Goal: Information Seeking & Learning: Learn about a topic

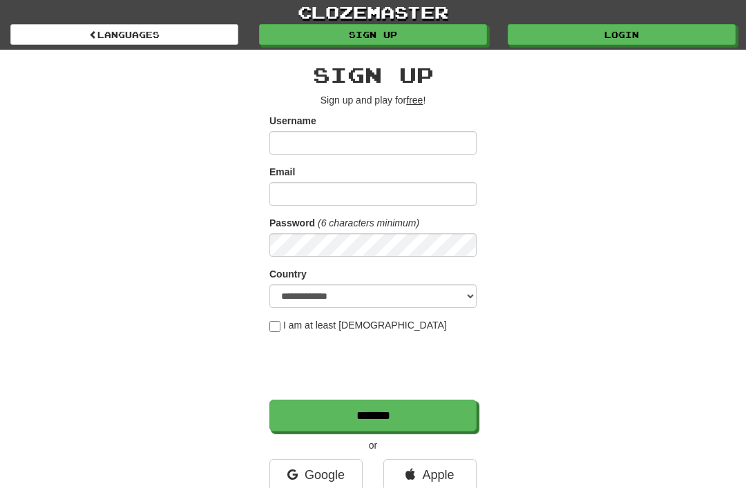
click at [631, 35] on link "Login" at bounding box center [621, 34] width 228 height 21
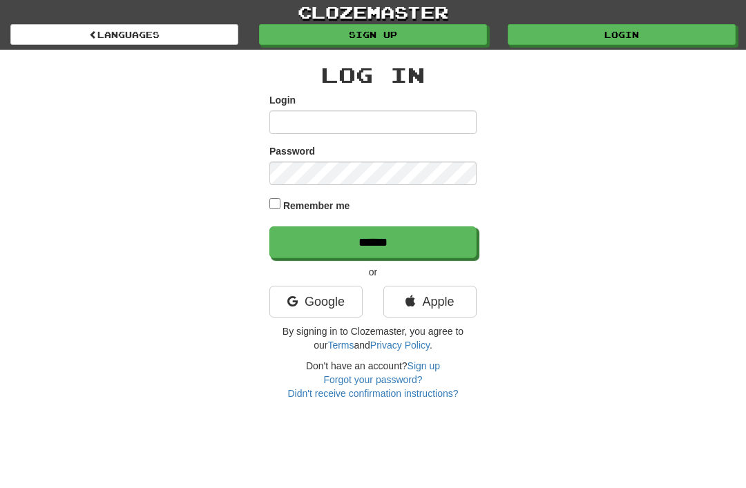
click at [337, 306] on link "Google" at bounding box center [315, 302] width 93 height 32
click at [327, 299] on link "Google" at bounding box center [315, 302] width 93 height 32
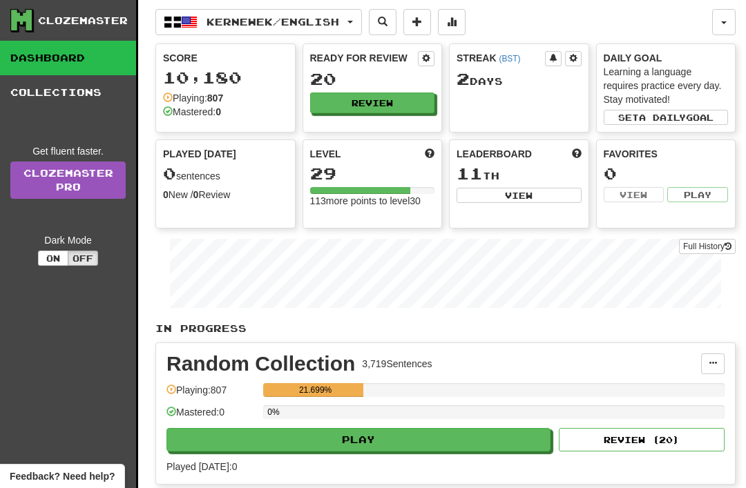
click at [406, 438] on button "Play" at bounding box center [358, 439] width 384 height 23
select select "**"
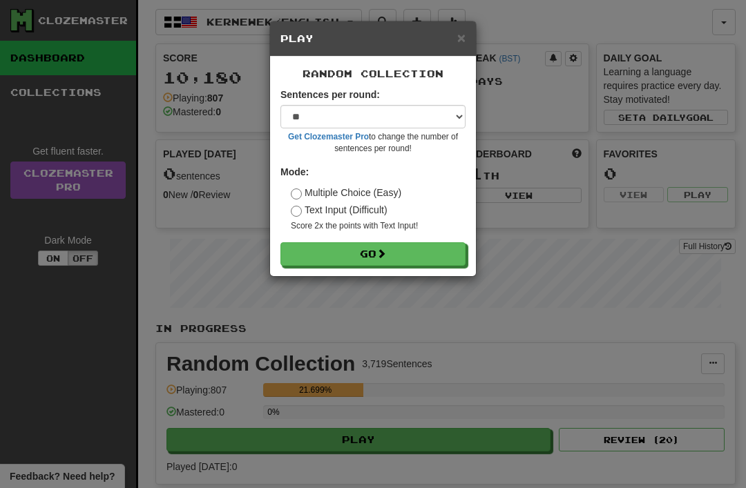
click at [410, 246] on button "Go" at bounding box center [372, 253] width 185 height 23
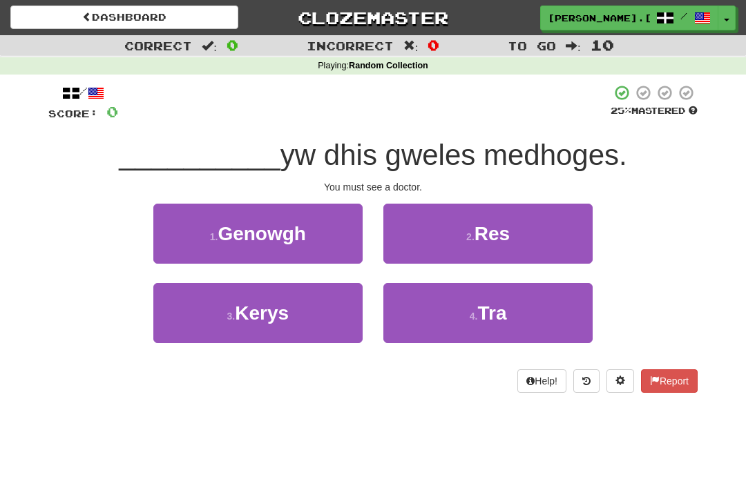
click at [486, 224] on span "Res" at bounding box center [491, 233] width 35 height 21
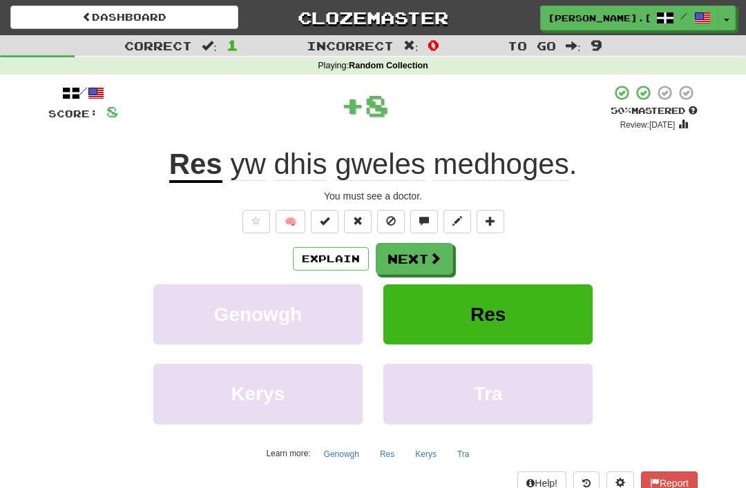
click at [430, 252] on span at bounding box center [435, 258] width 12 height 12
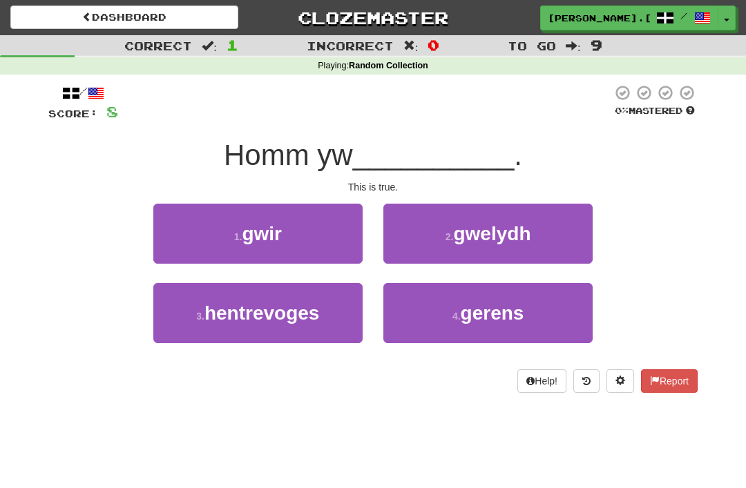
click at [314, 231] on button "1 . gwir" at bounding box center [257, 234] width 209 height 60
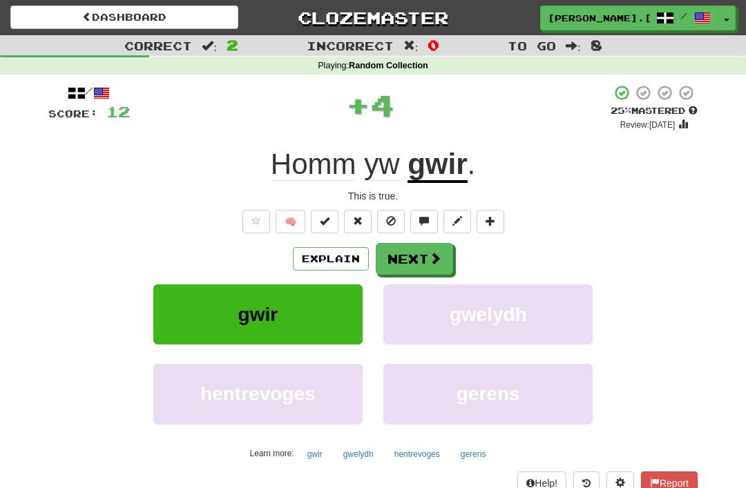
click at [430, 257] on span at bounding box center [435, 258] width 12 height 12
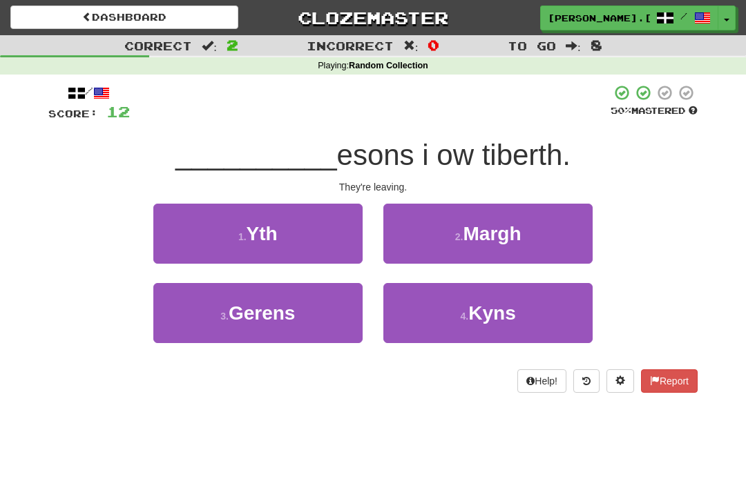
click at [310, 233] on button "1 . Yth" at bounding box center [257, 234] width 209 height 60
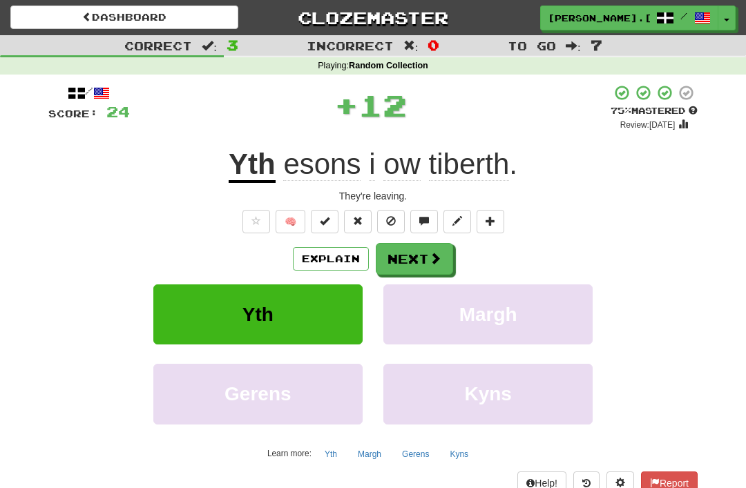
click at [429, 252] on span at bounding box center [435, 258] width 12 height 12
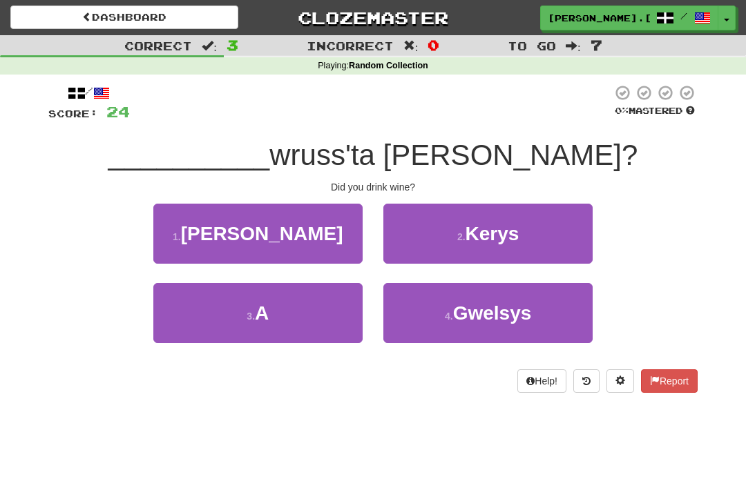
click at [291, 304] on button "3 . A" at bounding box center [257, 313] width 209 height 60
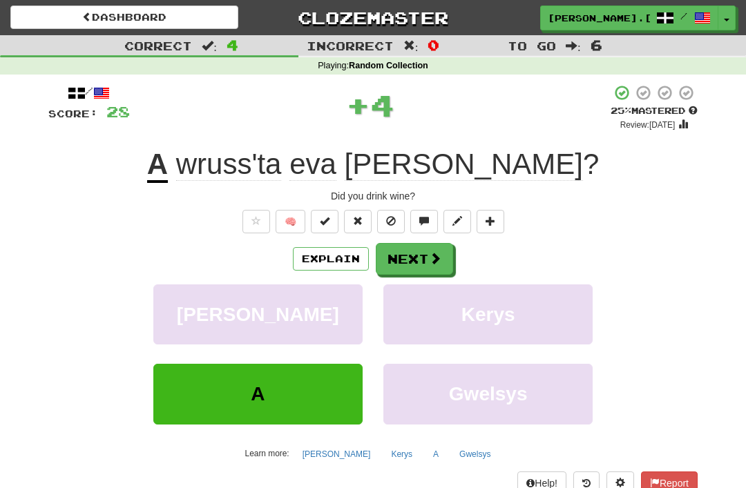
click at [436, 252] on span at bounding box center [435, 258] width 12 height 12
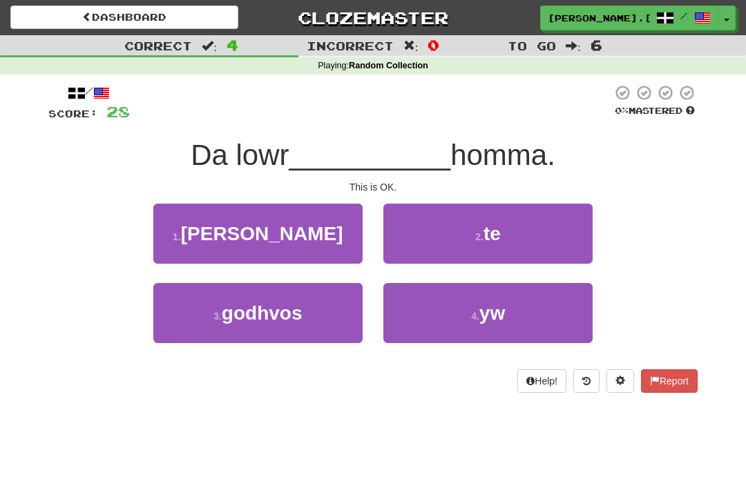
click at [523, 313] on button "4 . yw" at bounding box center [487, 313] width 209 height 60
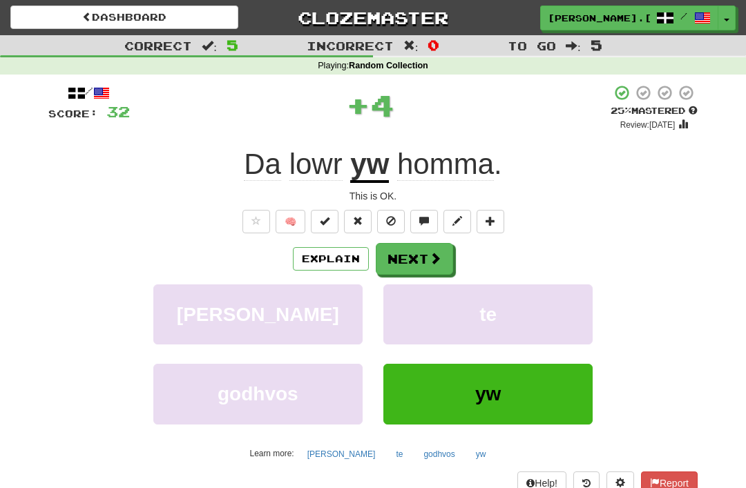
click at [442, 263] on button "Next" at bounding box center [414, 259] width 77 height 32
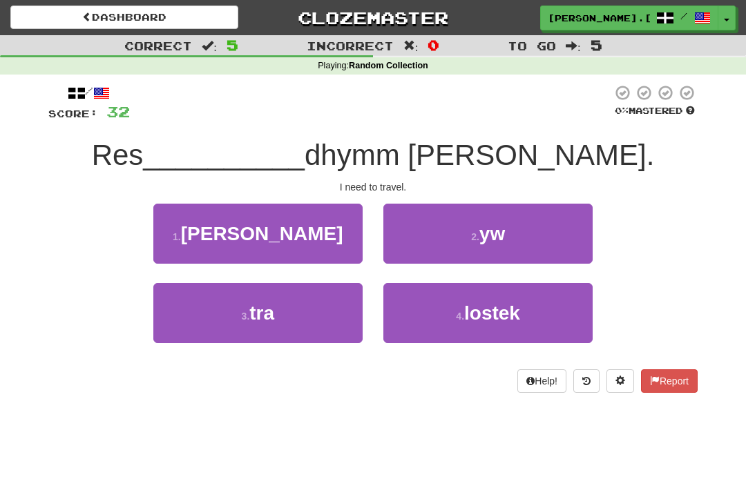
click at [503, 233] on span "yw" at bounding box center [492, 233] width 26 height 21
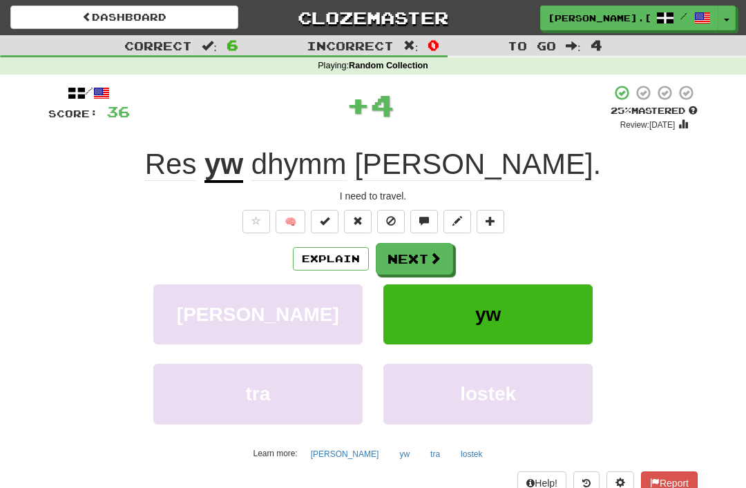
click at [435, 252] on span at bounding box center [435, 258] width 12 height 12
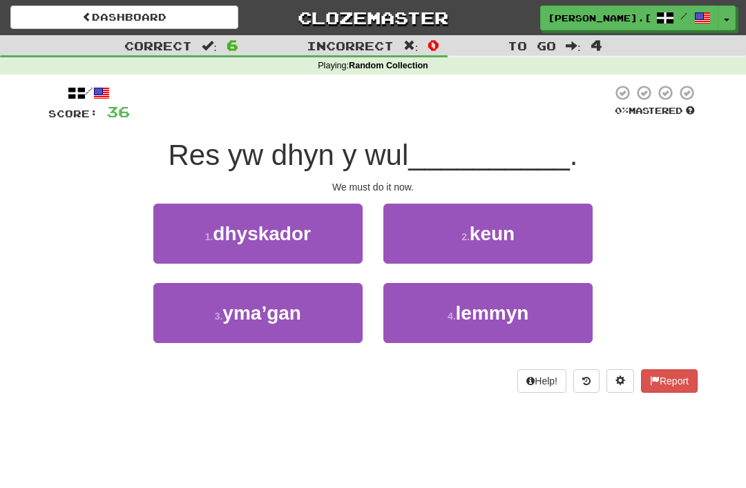
click at [501, 313] on span "lemmyn" at bounding box center [492, 312] width 73 height 21
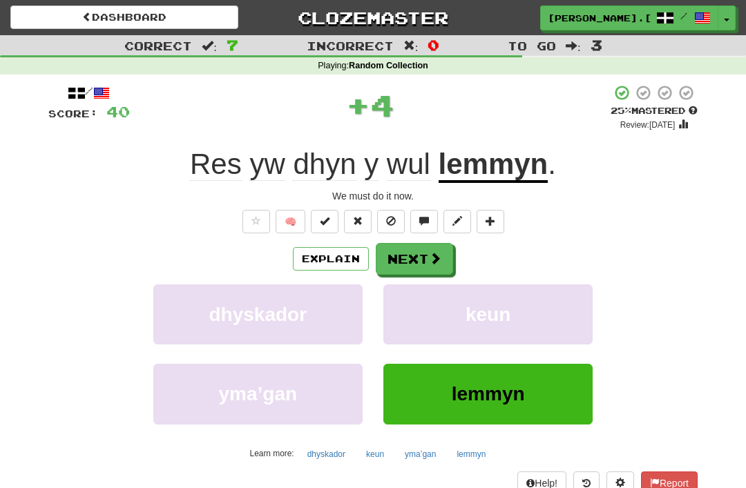
click at [439, 247] on button "Next" at bounding box center [414, 259] width 77 height 32
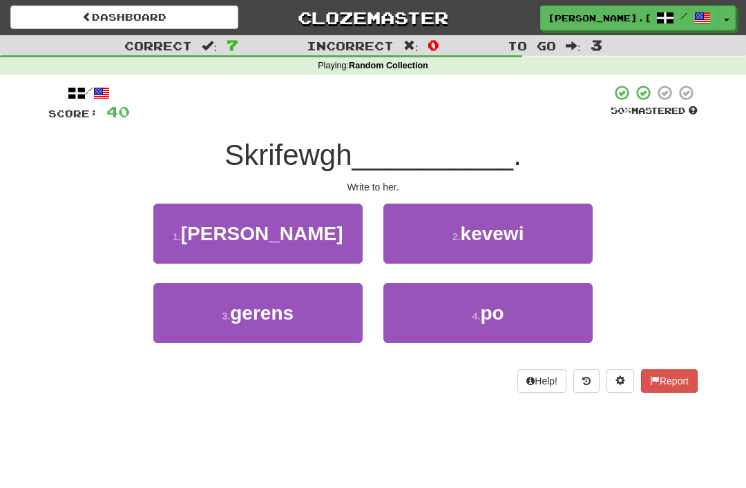
click at [295, 238] on button "1 . dhedhi" at bounding box center [257, 234] width 209 height 60
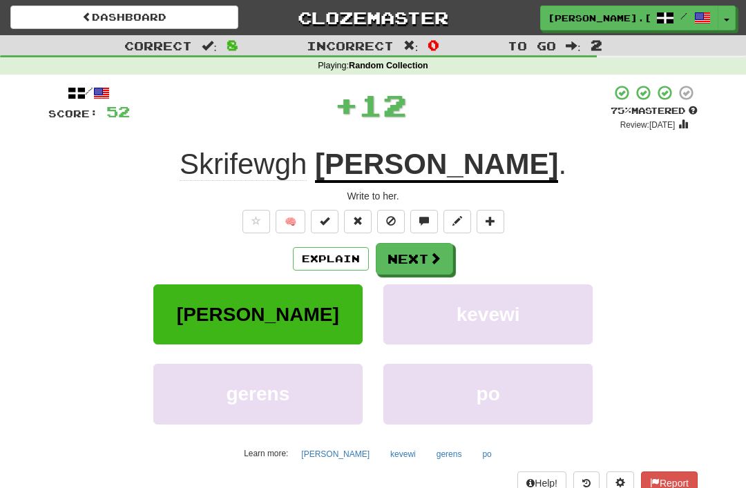
click at [431, 258] on span at bounding box center [435, 258] width 12 height 12
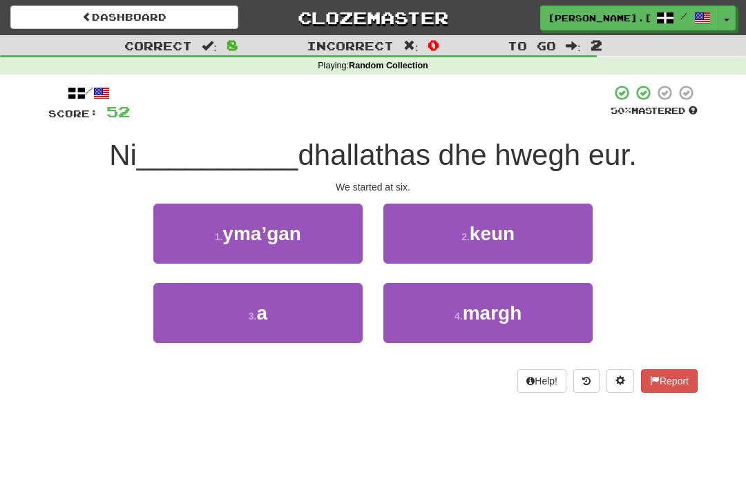
click at [305, 313] on button "3 . a" at bounding box center [257, 313] width 209 height 60
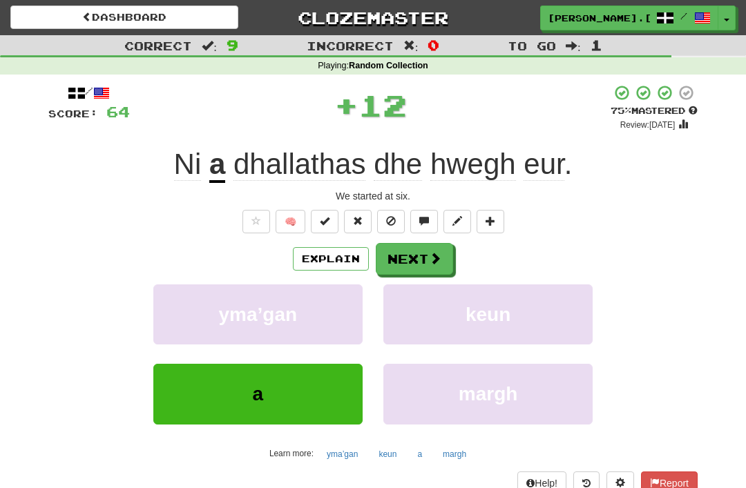
click at [434, 243] on button "Next" at bounding box center [414, 259] width 77 height 32
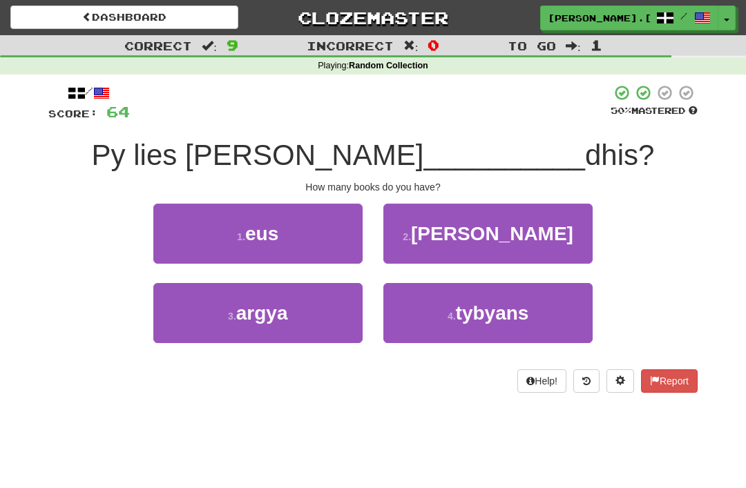
click at [307, 227] on button "1 . eus" at bounding box center [257, 234] width 209 height 60
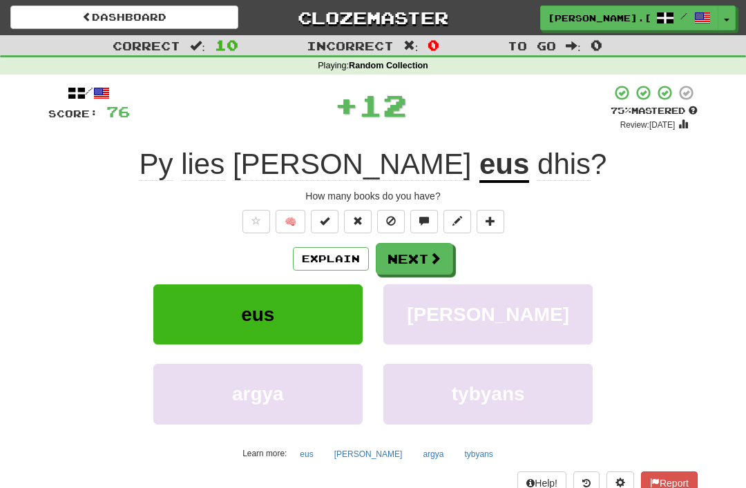
click at [431, 255] on span at bounding box center [435, 258] width 12 height 12
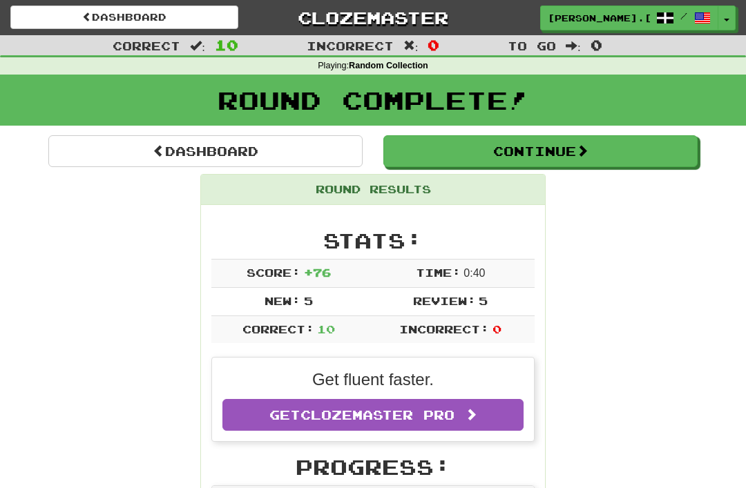
click at [551, 141] on button "Continue" at bounding box center [540, 151] width 314 height 32
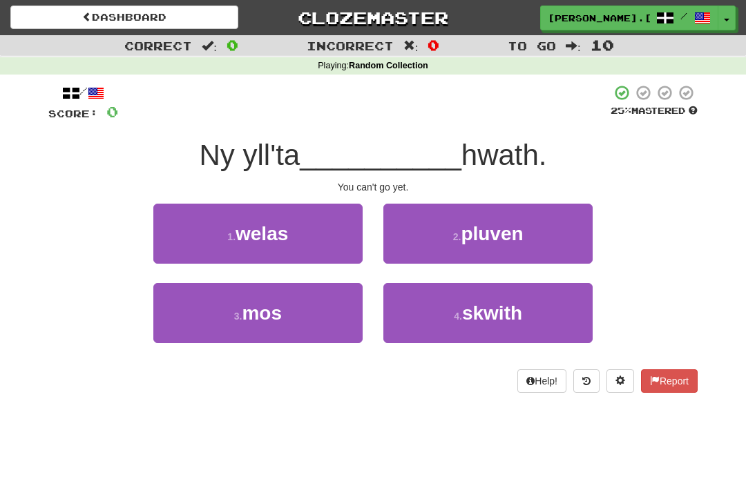
click at [295, 308] on button "3 . mos" at bounding box center [257, 313] width 209 height 60
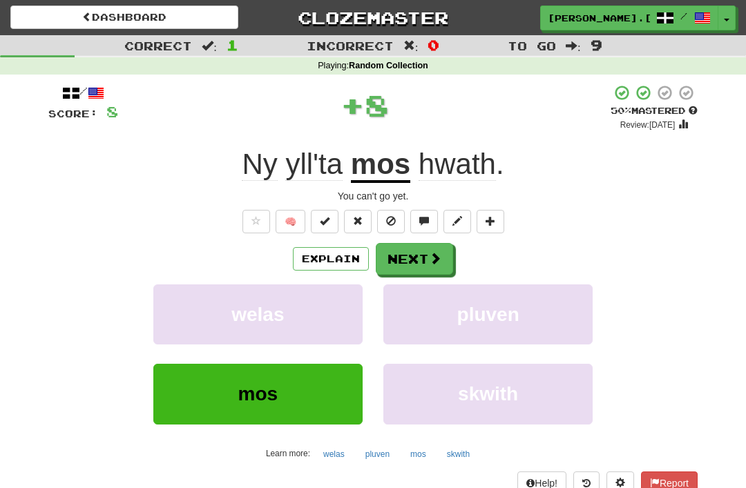
click at [432, 249] on button "Next" at bounding box center [414, 259] width 77 height 32
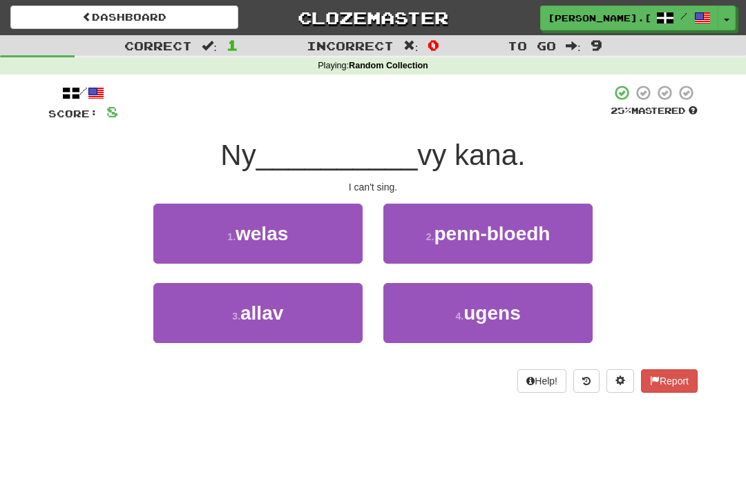
click at [289, 300] on button "3 . allav" at bounding box center [257, 313] width 209 height 60
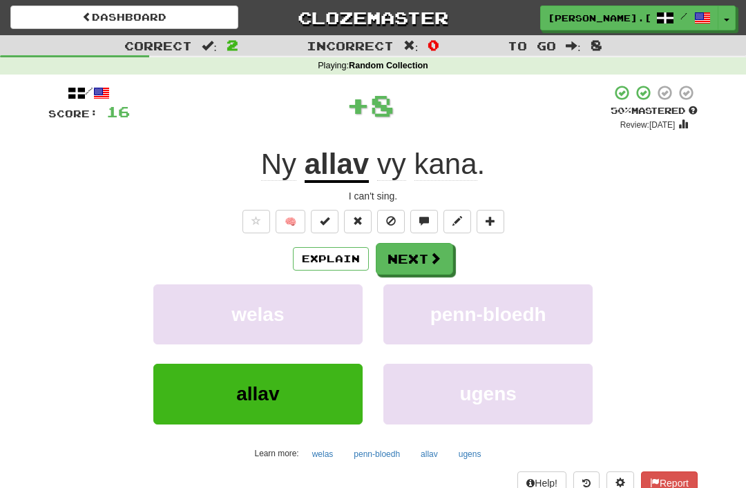
click at [429, 252] on span at bounding box center [435, 258] width 12 height 12
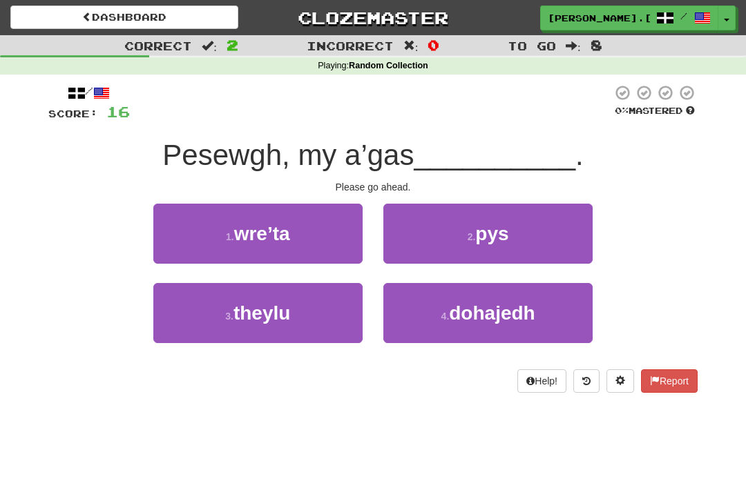
click at [503, 224] on span "pys" at bounding box center [491, 233] width 33 height 21
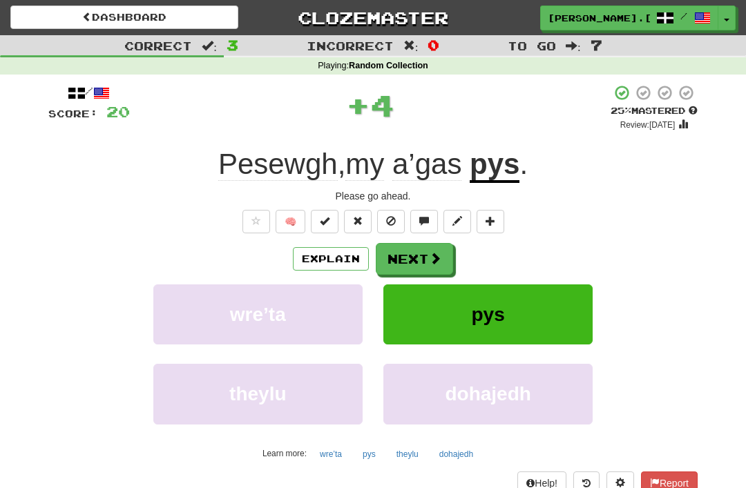
click at [429, 252] on span at bounding box center [435, 258] width 12 height 12
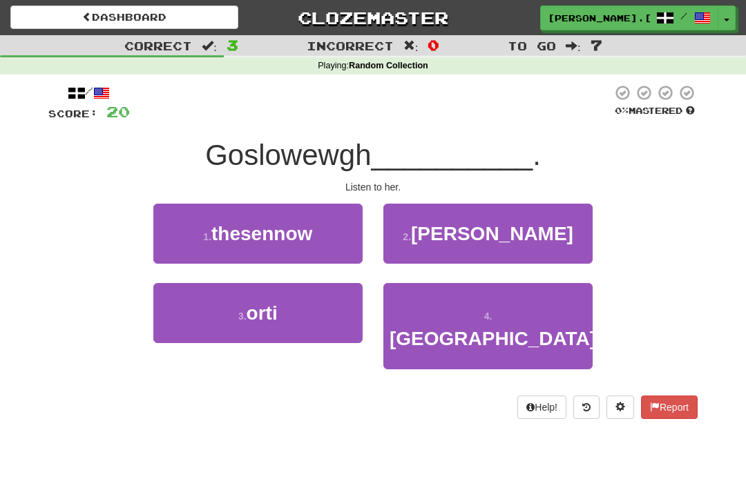
click at [287, 226] on span "thesennow" at bounding box center [261, 233] width 101 height 21
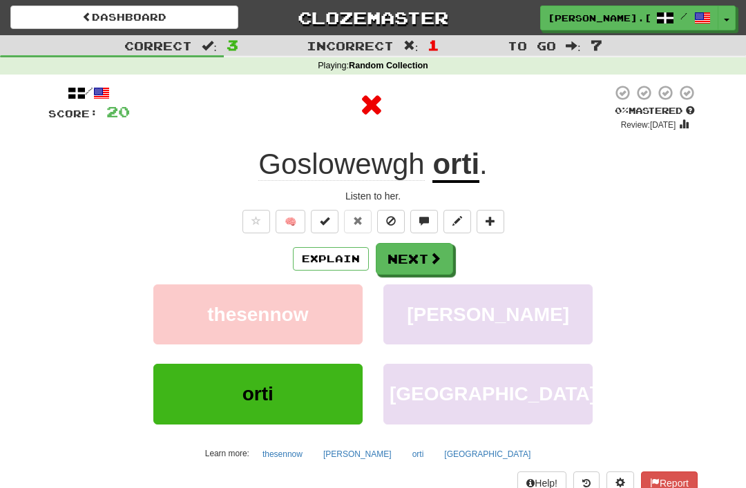
click at [417, 256] on button "Next" at bounding box center [414, 259] width 77 height 32
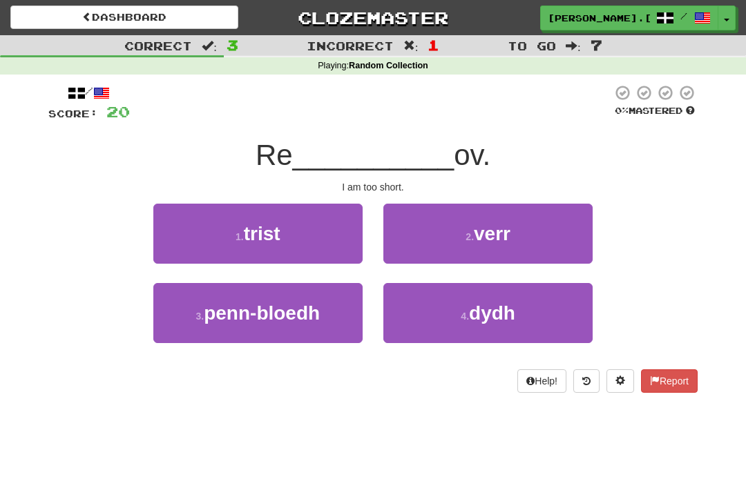
click at [503, 213] on button "2 . verr" at bounding box center [487, 234] width 209 height 60
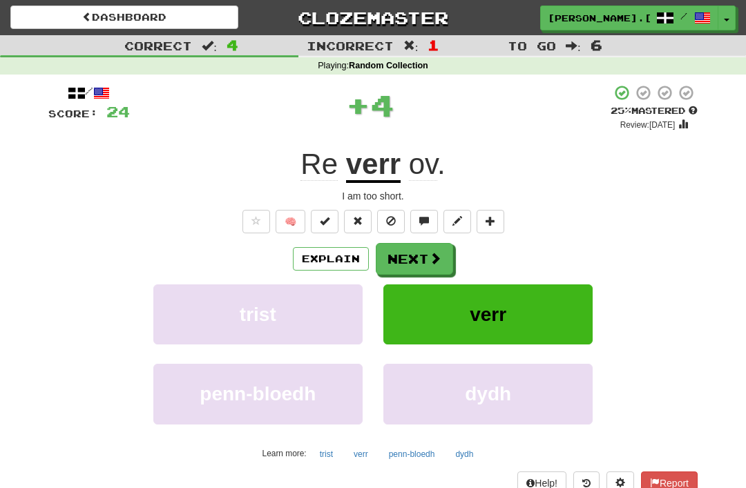
click at [415, 252] on button "Next" at bounding box center [414, 259] width 77 height 32
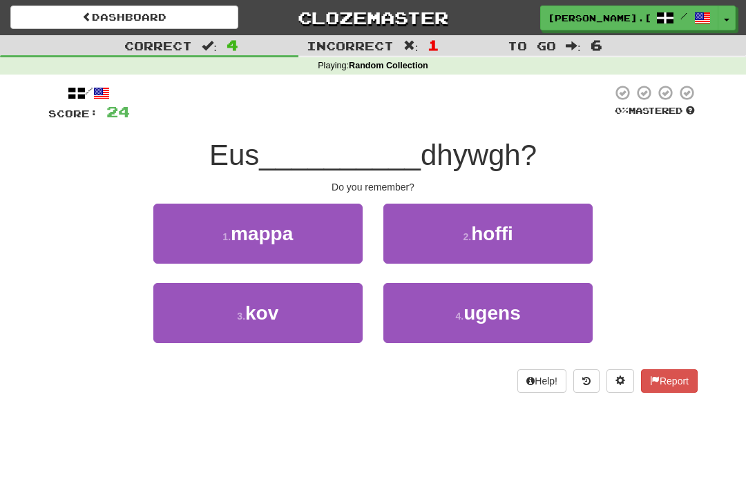
click at [294, 310] on button "3 . kov" at bounding box center [257, 313] width 209 height 60
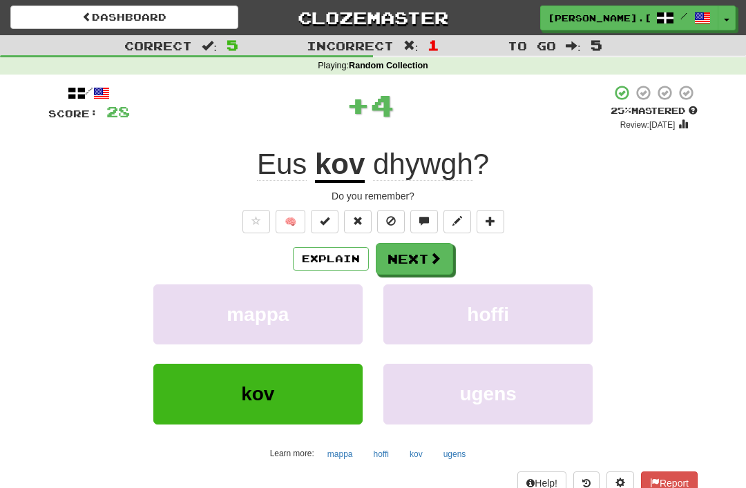
click at [426, 250] on button "Next" at bounding box center [414, 259] width 77 height 32
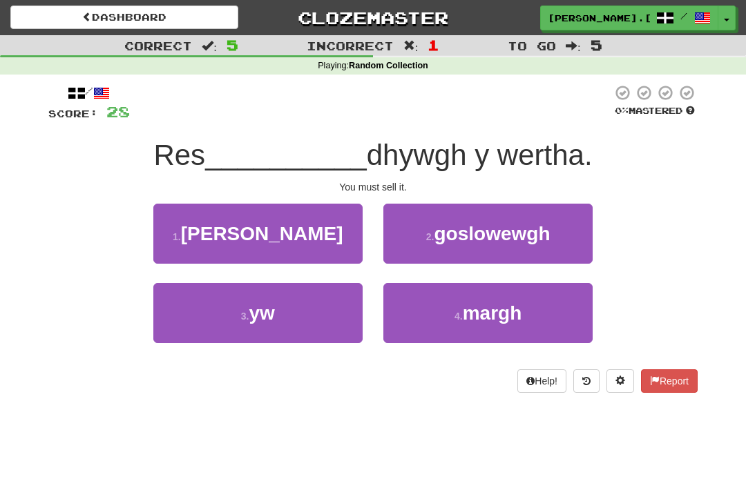
click at [294, 314] on button "3 . yw" at bounding box center [257, 313] width 209 height 60
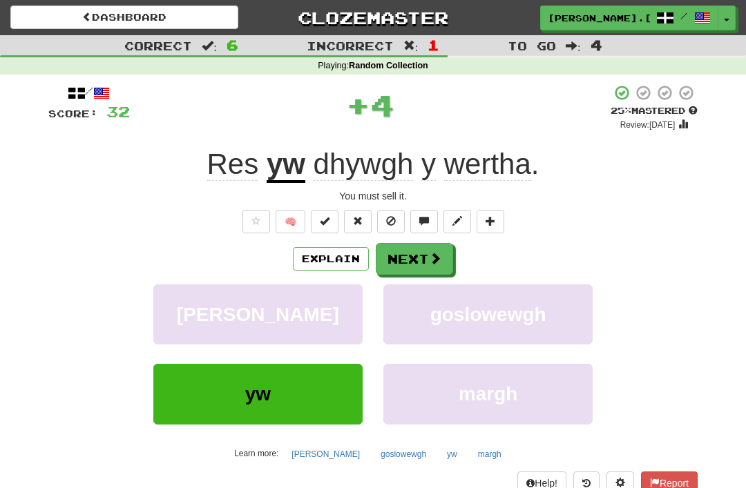
click at [425, 254] on button "Next" at bounding box center [414, 259] width 77 height 32
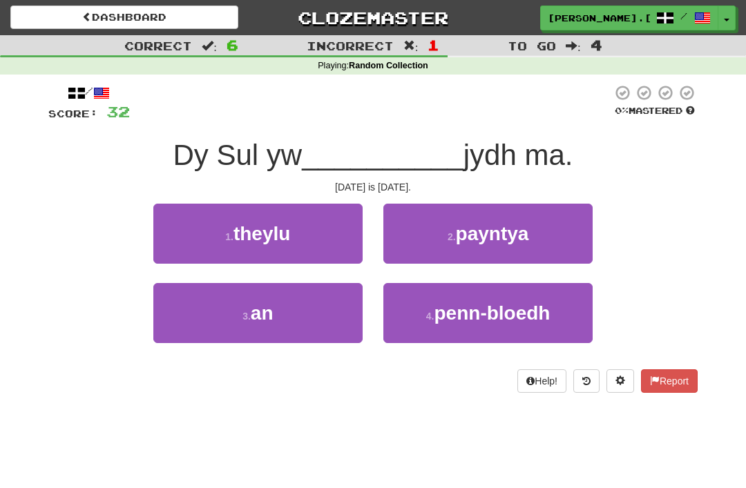
click at [279, 307] on button "3 . an" at bounding box center [257, 313] width 209 height 60
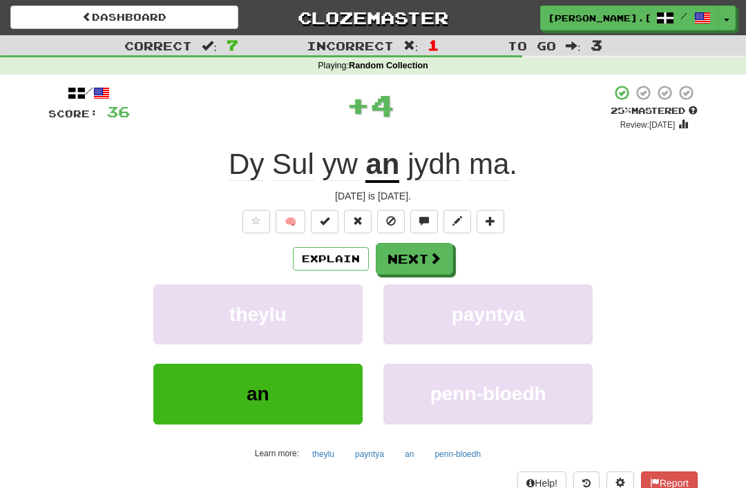
click at [424, 255] on button "Next" at bounding box center [414, 259] width 77 height 32
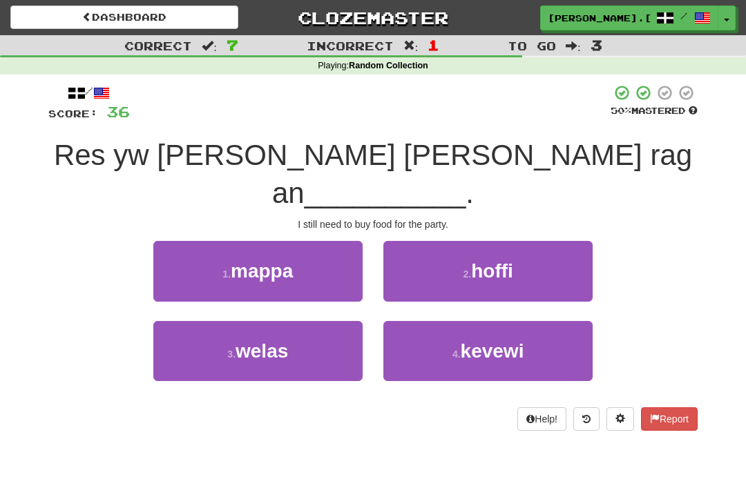
click at [297, 340] on button "3 . welas" at bounding box center [257, 351] width 209 height 60
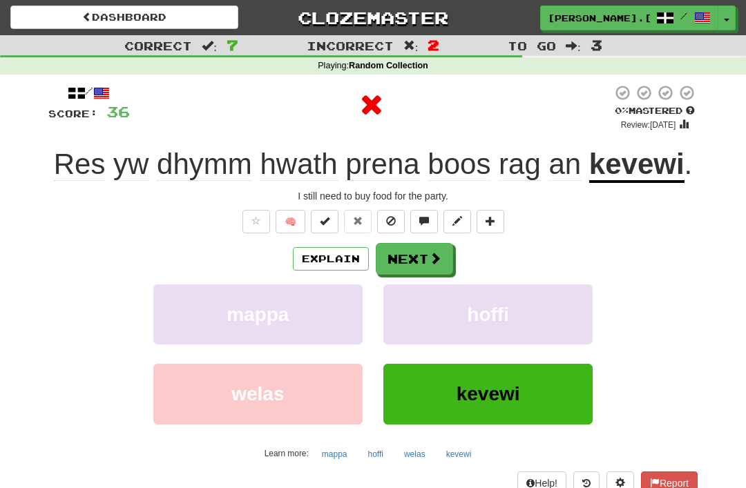
click at [425, 264] on button "Next" at bounding box center [414, 259] width 77 height 32
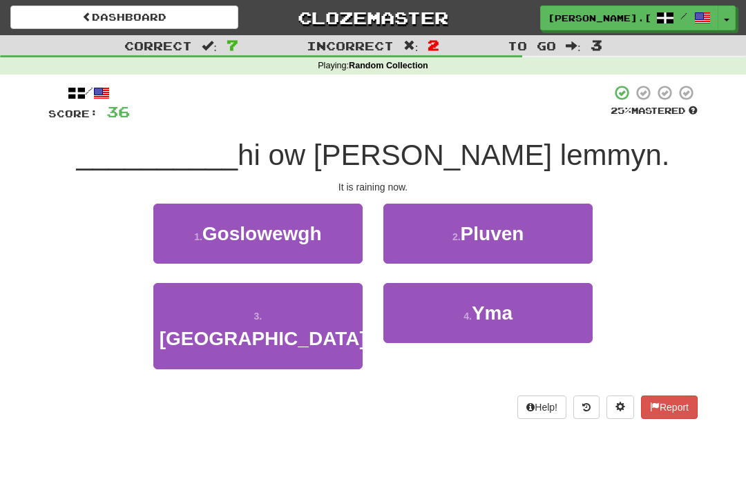
click at [470, 311] on small "4 ." at bounding box center [467, 316] width 8 height 11
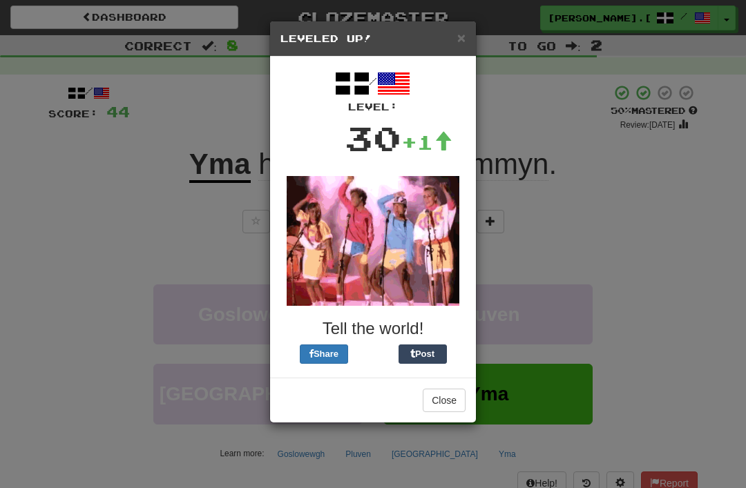
click at [450, 399] on button "Close" at bounding box center [444, 400] width 43 height 23
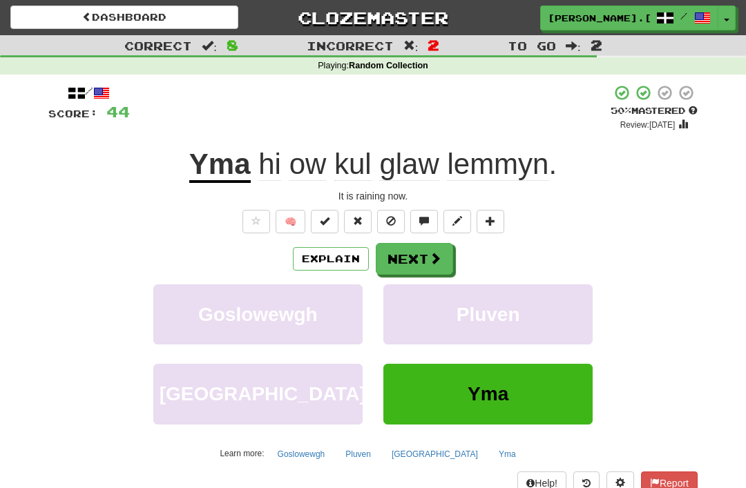
click at [430, 252] on span at bounding box center [435, 258] width 12 height 12
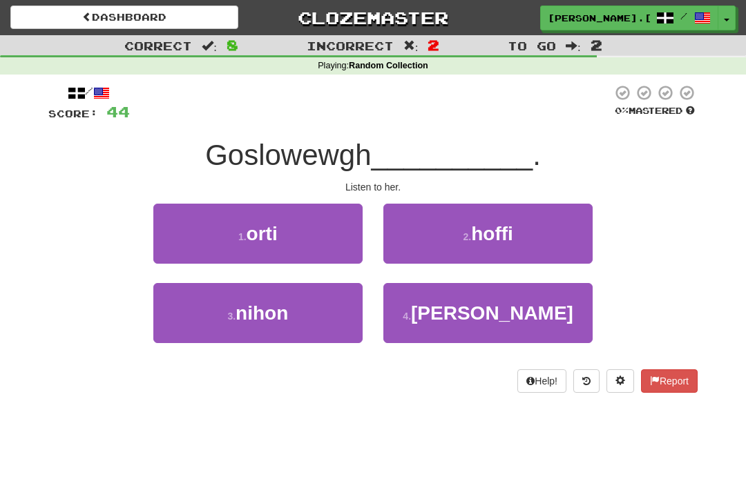
click at [296, 223] on button "1 . orti" at bounding box center [257, 234] width 209 height 60
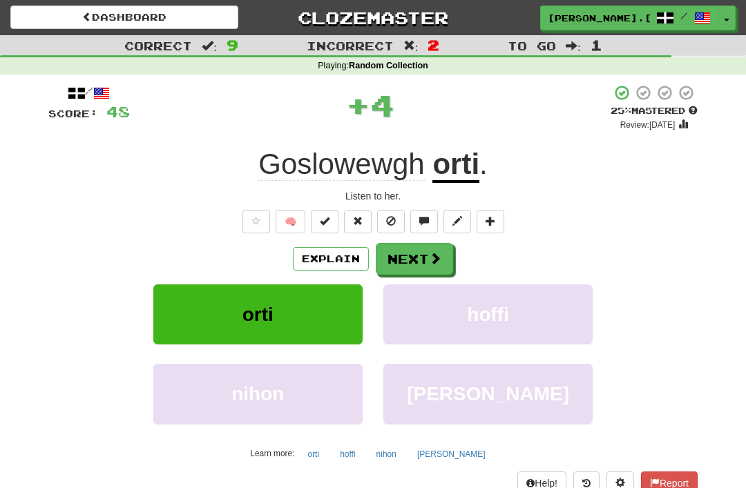
click at [425, 251] on button "Next" at bounding box center [414, 259] width 77 height 32
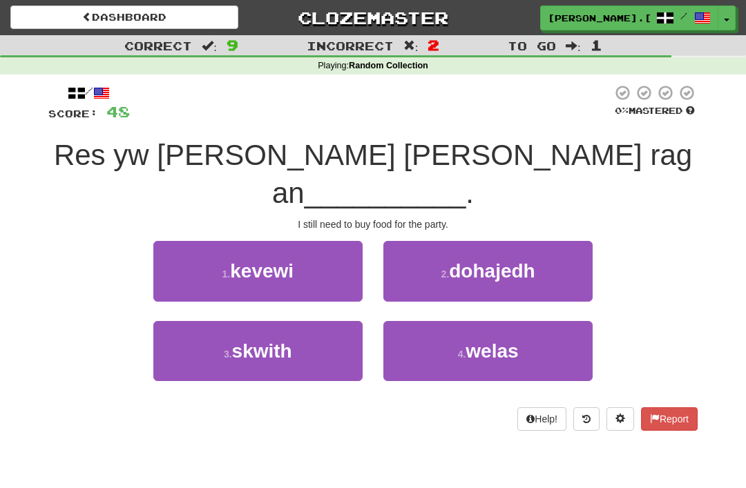
click at [291, 267] on span "kevewi" at bounding box center [262, 270] width 64 height 21
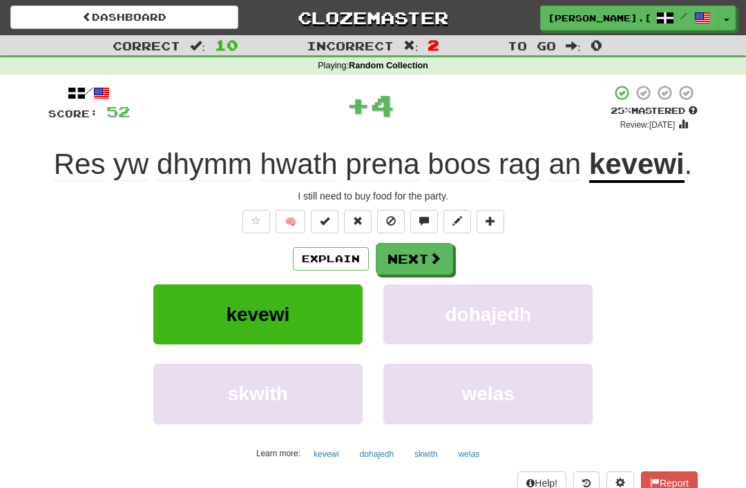
click at [427, 251] on button "Next" at bounding box center [414, 259] width 77 height 32
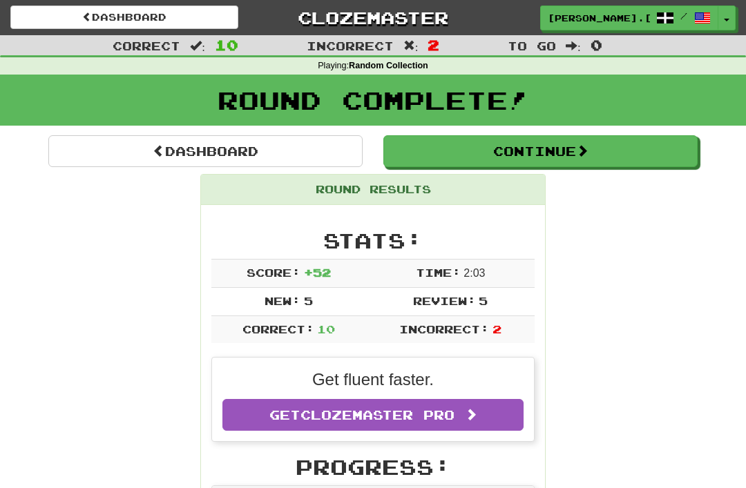
click at [529, 143] on button "Continue" at bounding box center [540, 151] width 314 height 32
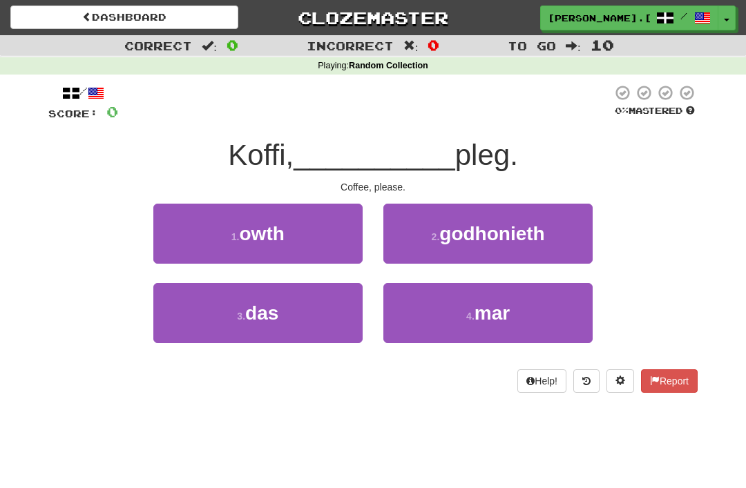
click at [486, 309] on span "mar" at bounding box center [491, 312] width 35 height 21
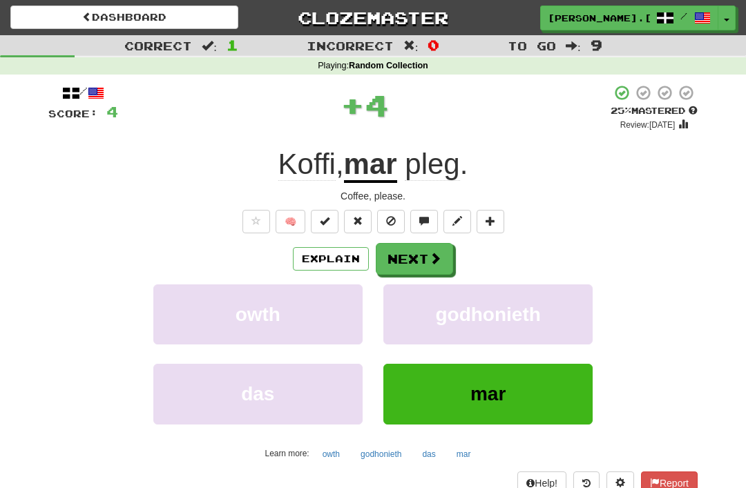
click at [433, 249] on button "Next" at bounding box center [414, 259] width 77 height 32
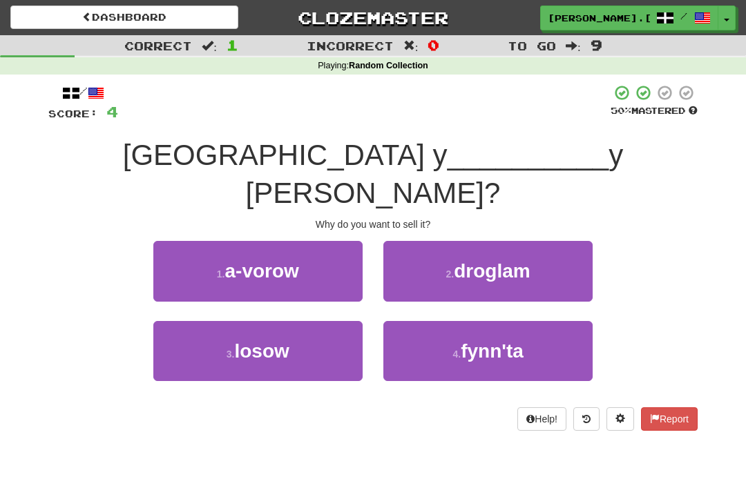
click at [482, 340] on span "fynn'ta" at bounding box center [492, 350] width 63 height 21
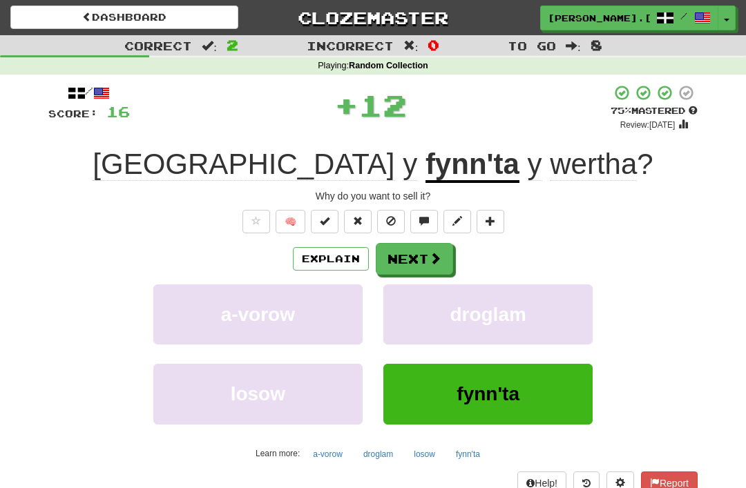
click at [430, 252] on span at bounding box center [435, 258] width 12 height 12
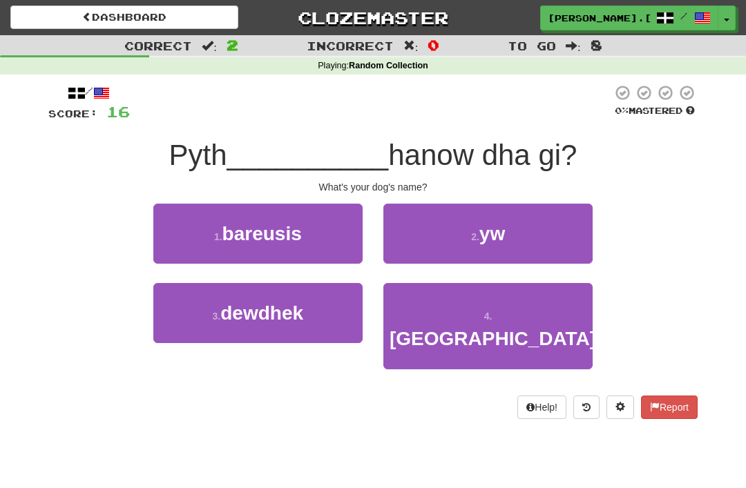
click at [498, 233] on span "yw" at bounding box center [492, 233] width 26 height 21
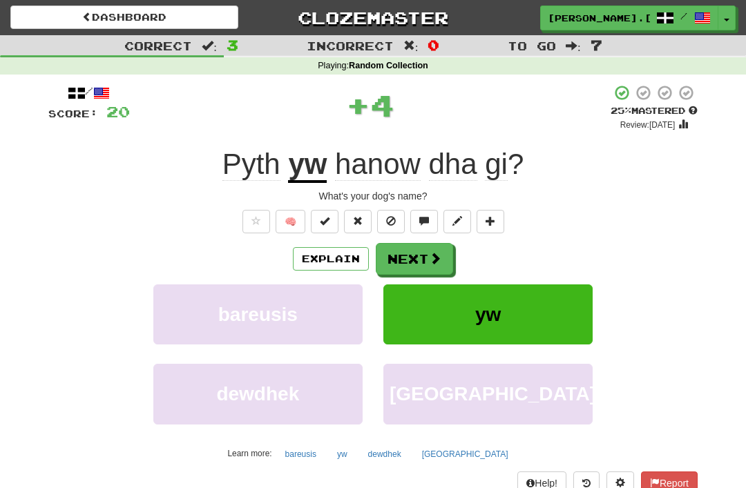
click at [424, 246] on button "Next" at bounding box center [414, 259] width 77 height 32
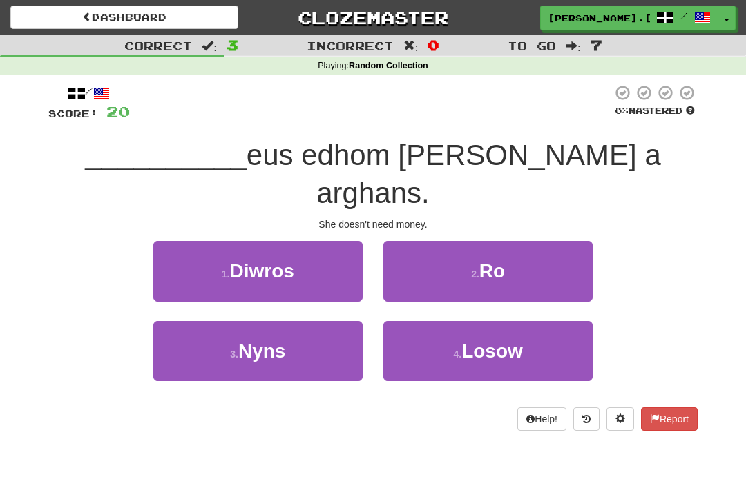
click at [297, 321] on button "3 . Nyns" at bounding box center [257, 351] width 209 height 60
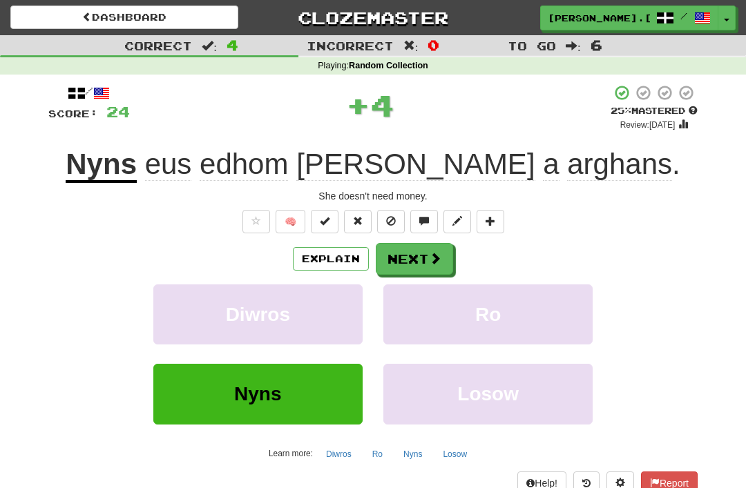
click at [424, 245] on button "Next" at bounding box center [414, 259] width 77 height 32
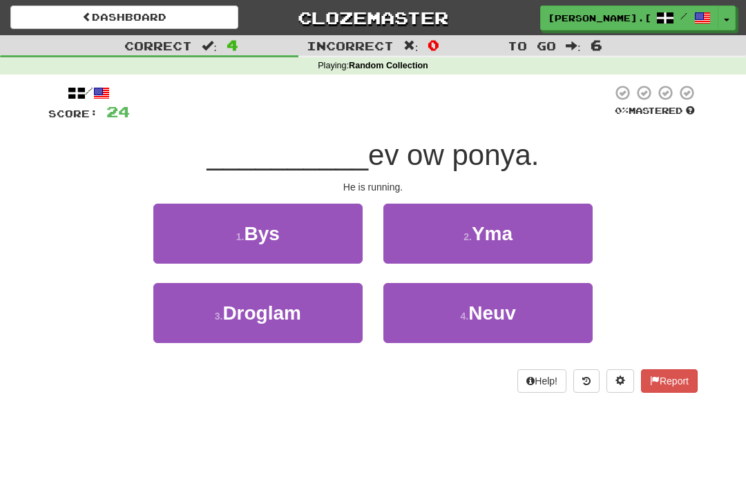
click at [478, 245] on button "2 . Yma" at bounding box center [487, 234] width 209 height 60
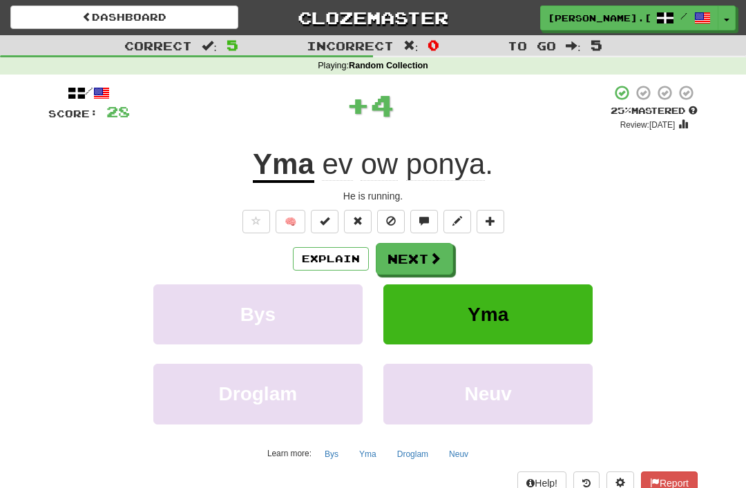
click at [434, 254] on span at bounding box center [435, 258] width 12 height 12
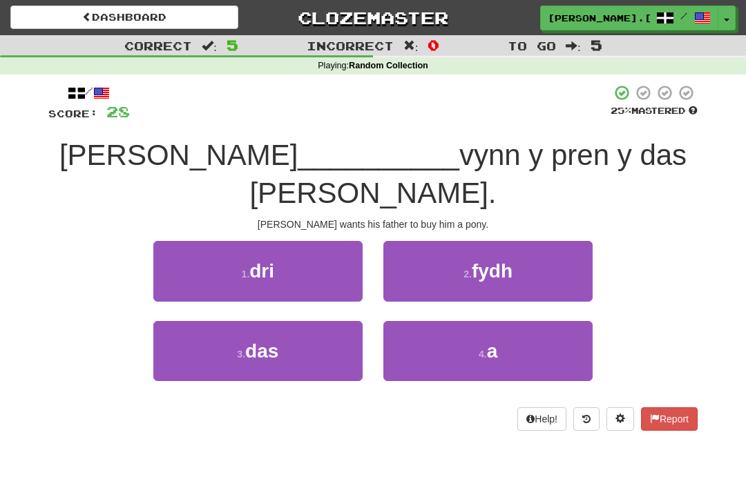
click at [478, 349] on small "4 ." at bounding box center [482, 354] width 8 height 11
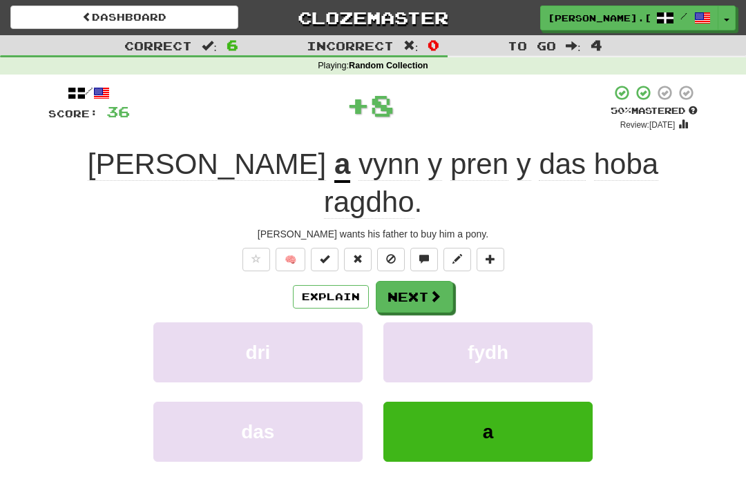
click at [427, 281] on button "Next" at bounding box center [414, 297] width 77 height 32
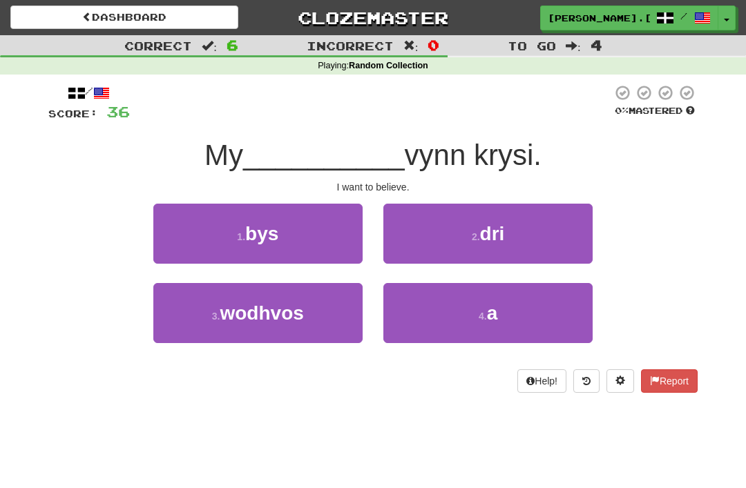
click at [493, 307] on span "a" at bounding box center [492, 312] width 11 height 21
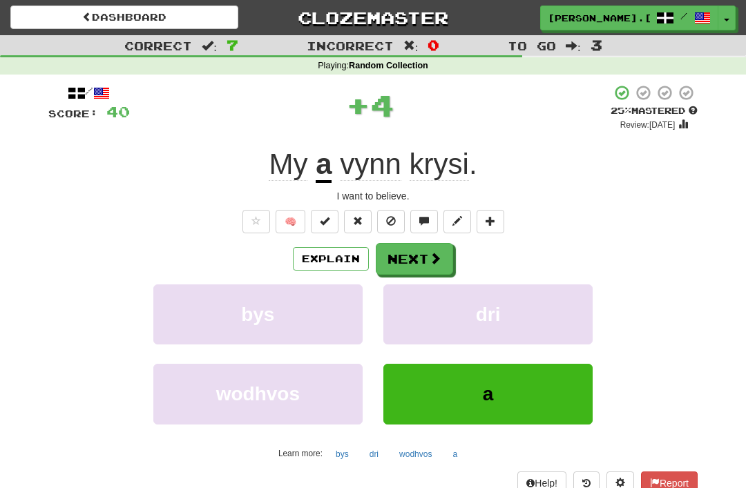
click at [429, 258] on span at bounding box center [435, 258] width 12 height 12
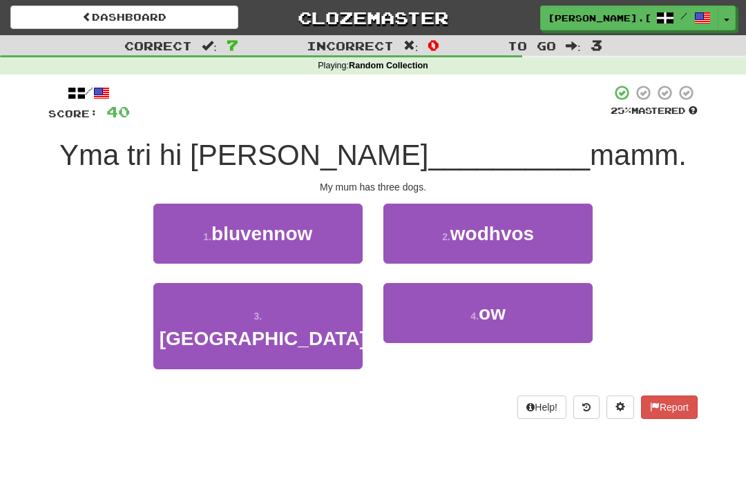
click at [474, 307] on button "4 . ow" at bounding box center [487, 313] width 209 height 60
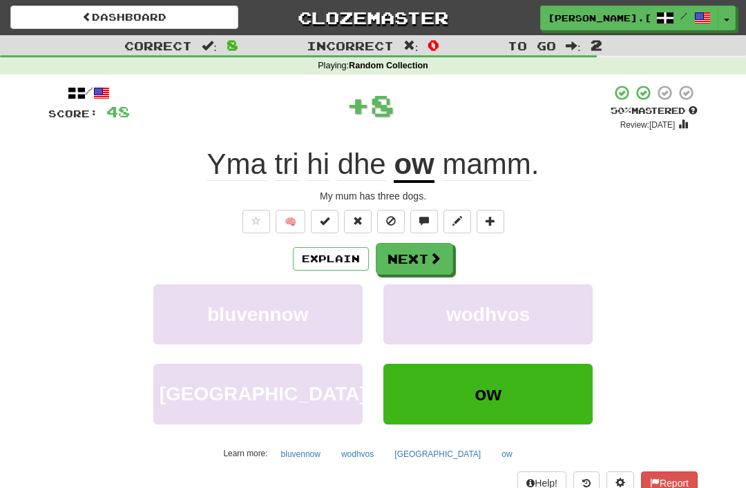
click at [416, 255] on button "Next" at bounding box center [414, 259] width 77 height 32
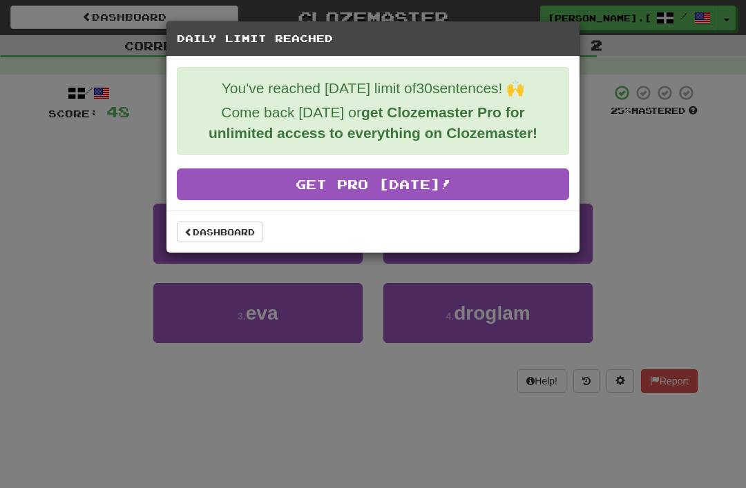
click at [222, 233] on link "Dashboard" at bounding box center [220, 232] width 86 height 21
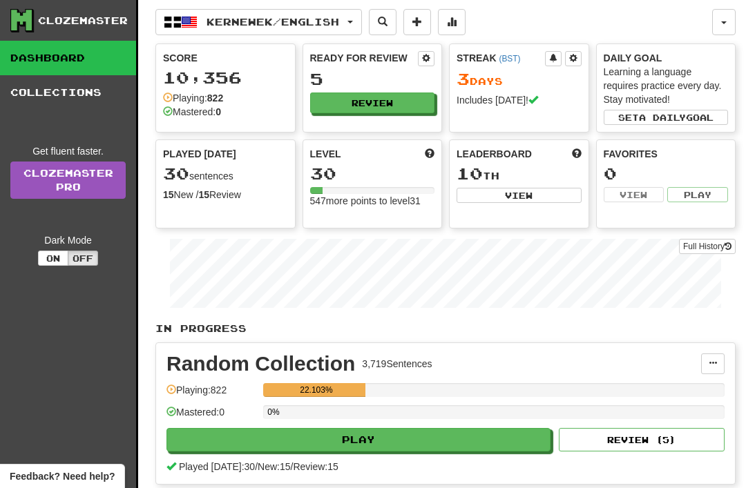
click at [527, 189] on button "View" at bounding box center [518, 195] width 125 height 15
select select "**********"
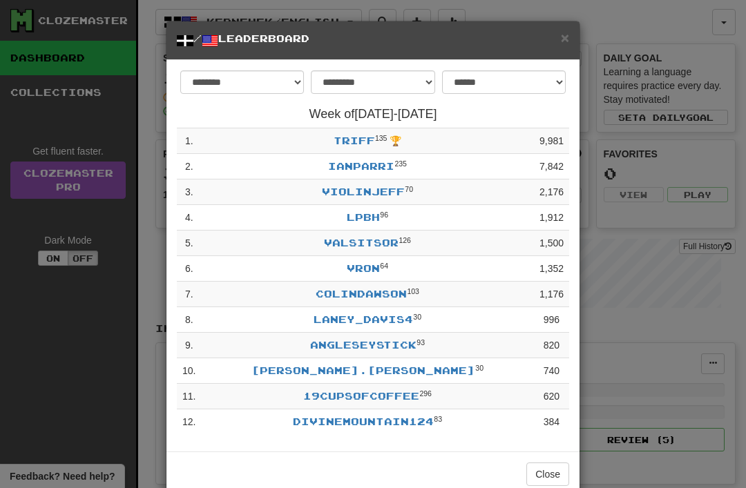
click at [561, 36] on span "×" at bounding box center [565, 38] width 8 height 16
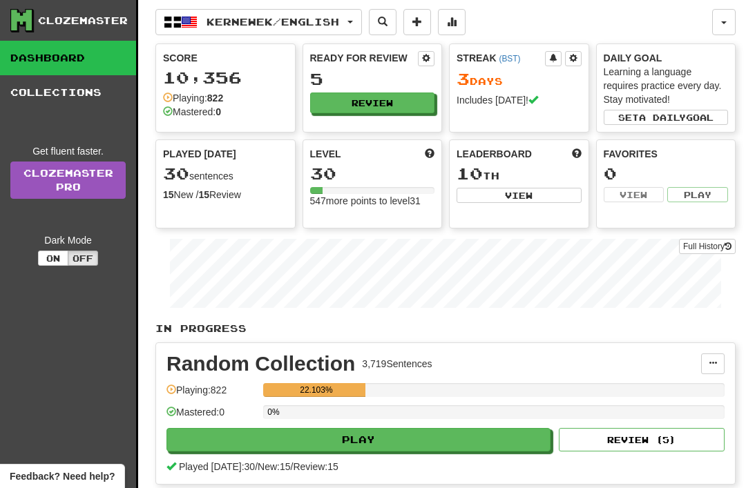
click at [390, 483] on div "Random Collection 3,719 Sentences Manage Sentences Unpin from Dashboard Playing…" at bounding box center [445, 413] width 579 height 141
